Goal: Complete application form

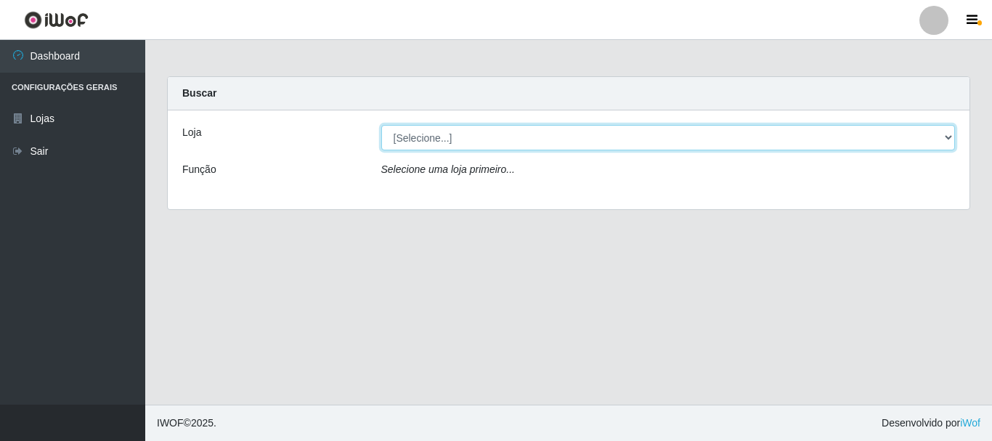
click at [492, 133] on select "[Selecione...] [GEOGRAPHIC_DATA] [GEOGRAPHIC_DATA]" at bounding box center [668, 137] width 575 height 25
select select "64"
click at [381, 125] on select "[Selecione...] [GEOGRAPHIC_DATA] [GEOGRAPHIC_DATA]" at bounding box center [668, 137] width 575 height 25
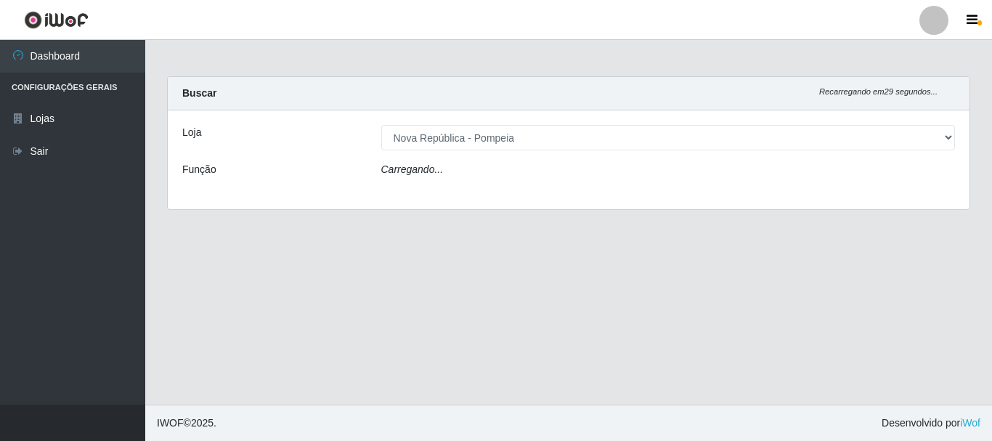
click at [494, 163] on div "Carregando..." at bounding box center [668, 172] width 596 height 21
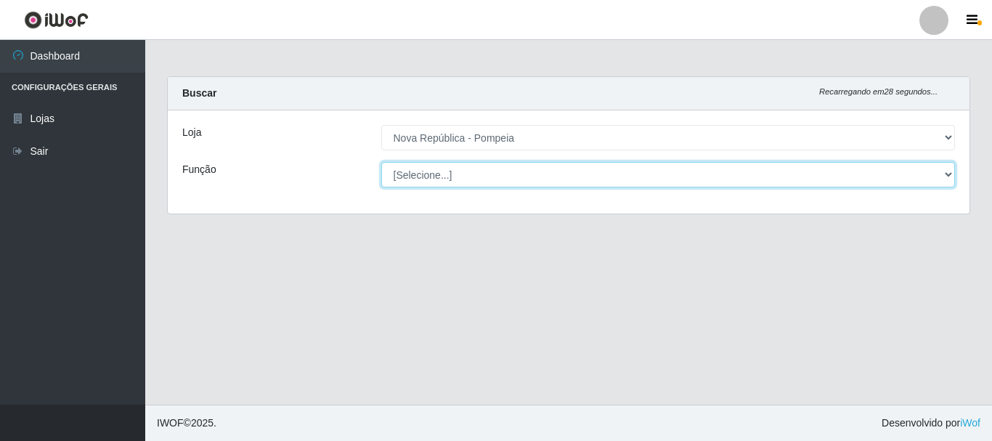
click at [495, 170] on select "[Selecione...] Balconista Operador de Caixa Recepcionista Repositor" at bounding box center [668, 174] width 575 height 25
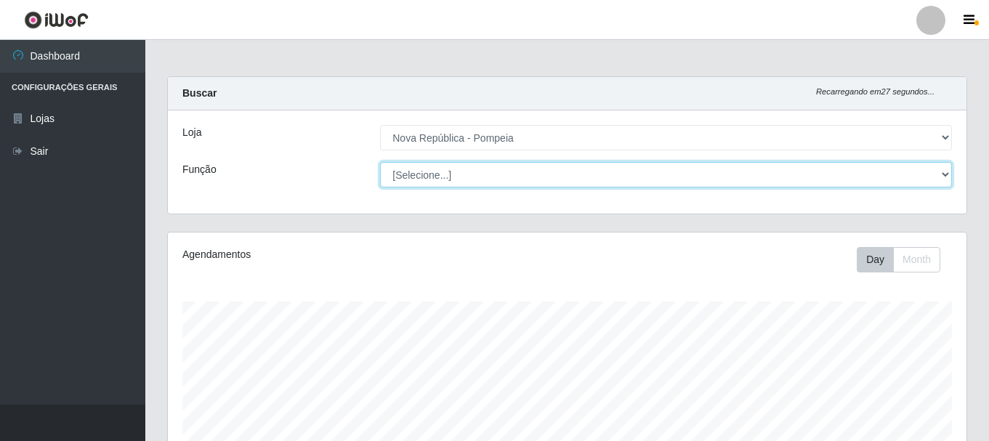
scroll to position [301, 798]
select select "22"
click at [380, 162] on select "[Selecione...] Balconista Operador de Caixa Recepcionista Repositor" at bounding box center [666, 174] width 572 height 25
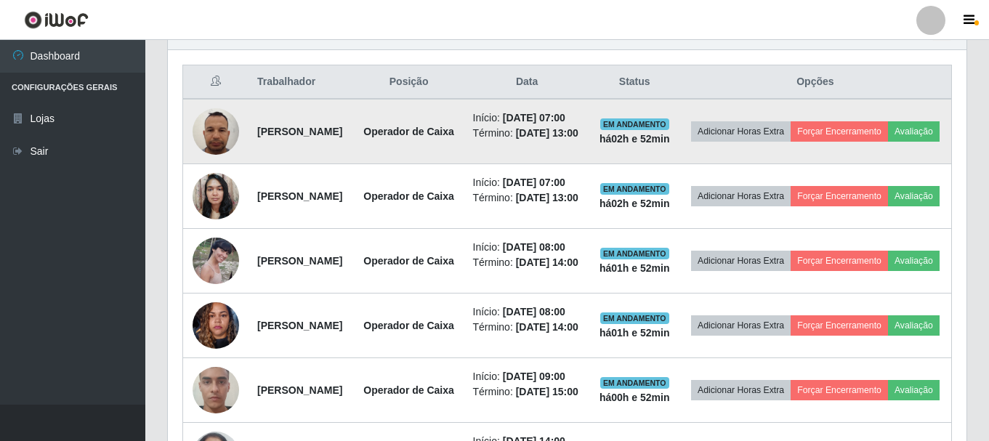
scroll to position [392, 0]
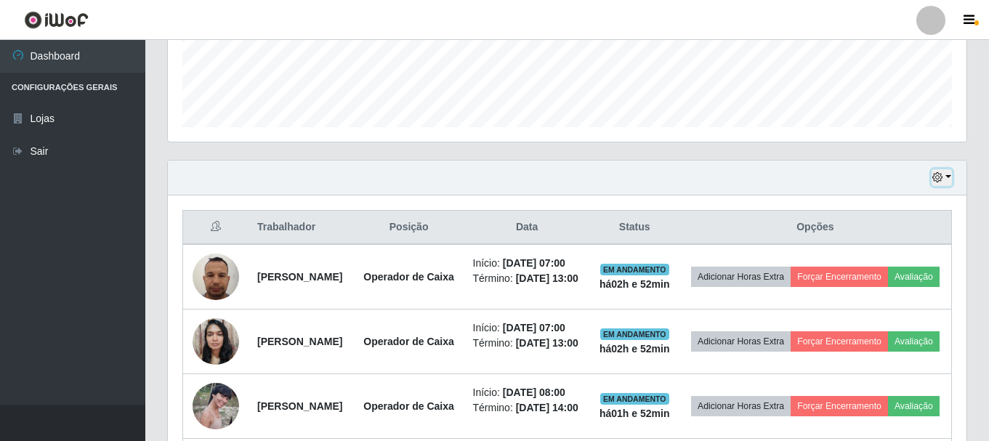
click at [944, 179] on button "button" at bounding box center [941, 177] width 20 height 17
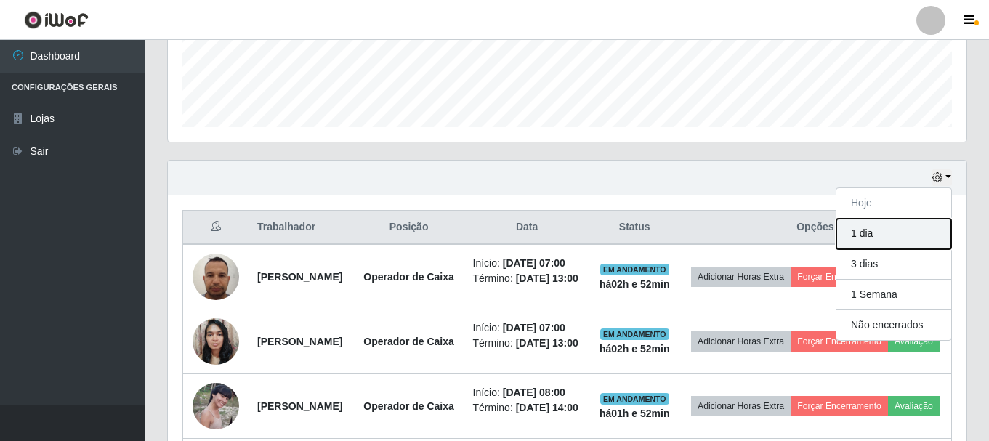
click at [898, 232] on button "1 dia" at bounding box center [893, 234] width 115 height 31
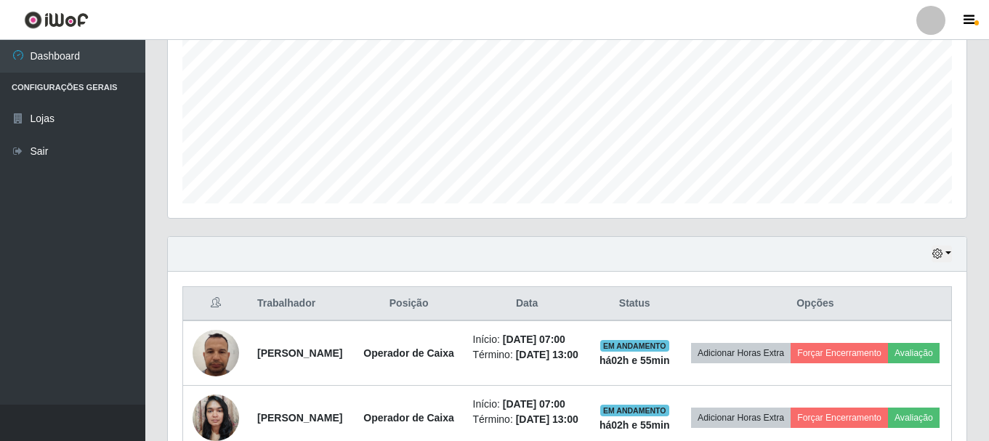
scroll to position [320, 0]
